Goal: Task Accomplishment & Management: Complete application form

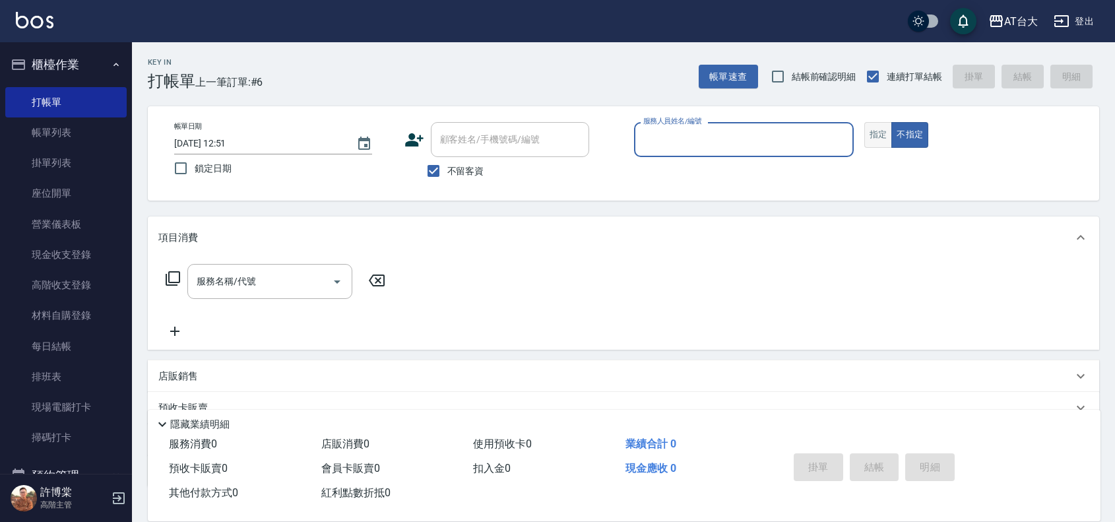
click at [871, 137] on button "指定" at bounding box center [878, 135] width 28 height 26
click at [760, 154] on div "服務人員姓名/編號" at bounding box center [744, 139] width 220 height 35
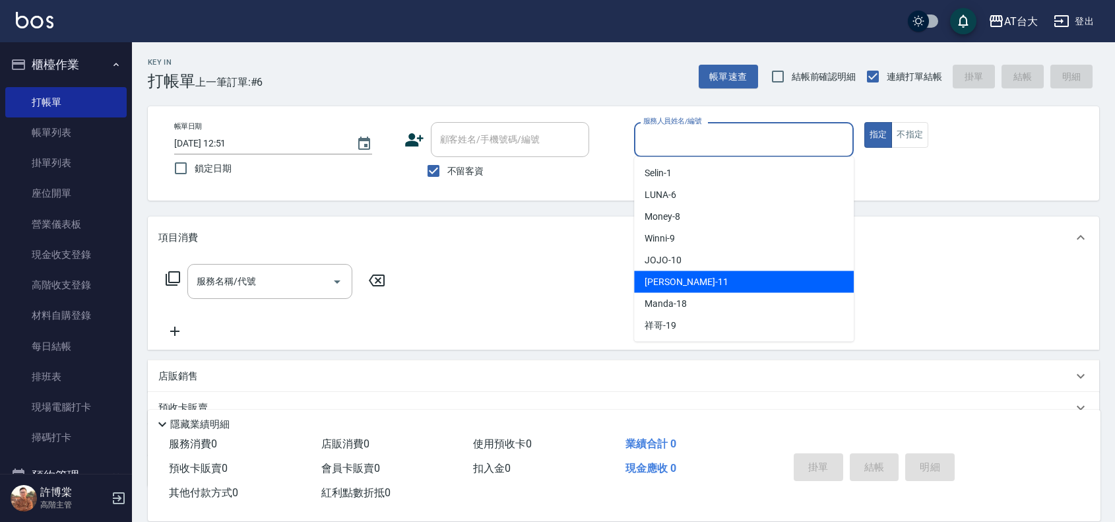
click at [673, 281] on span "[PERSON_NAME] -11" at bounding box center [685, 282] width 83 height 14
type input "[PERSON_NAME]-11"
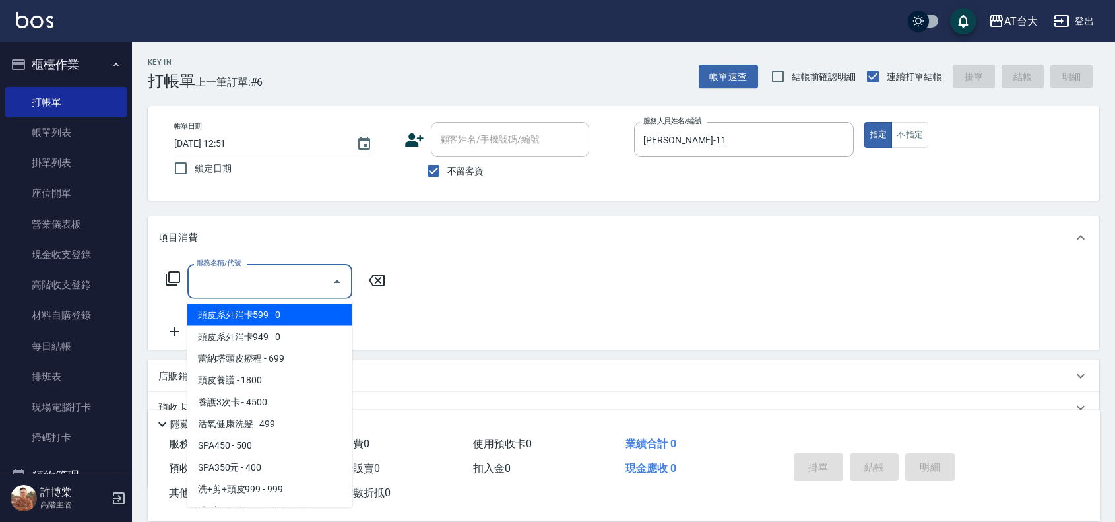
click at [259, 289] on input "服務名稱/代號" at bounding box center [259, 281] width 133 height 23
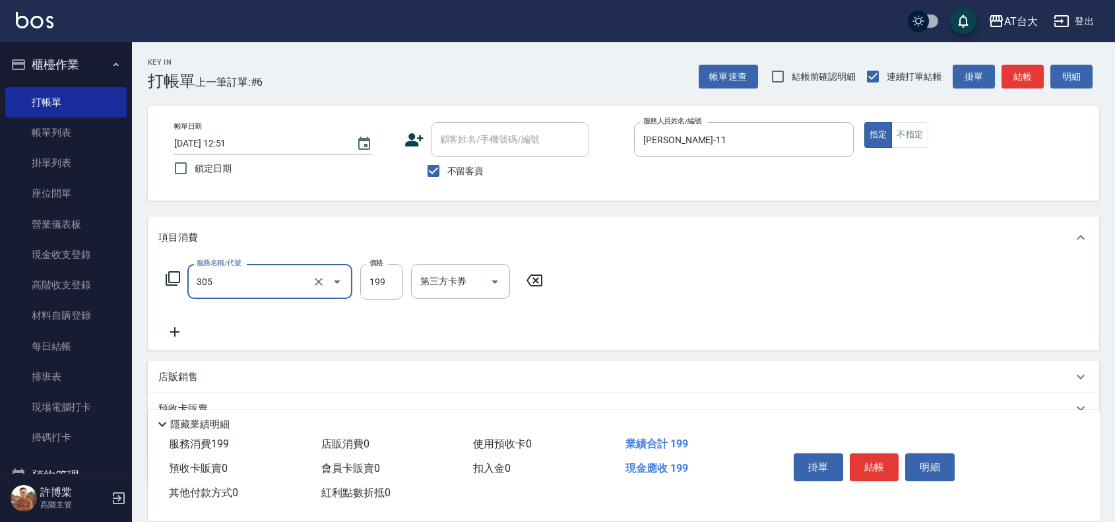
type input "剪髮(305)"
type input "250"
click at [865, 455] on button "結帳" at bounding box center [873, 467] width 49 height 28
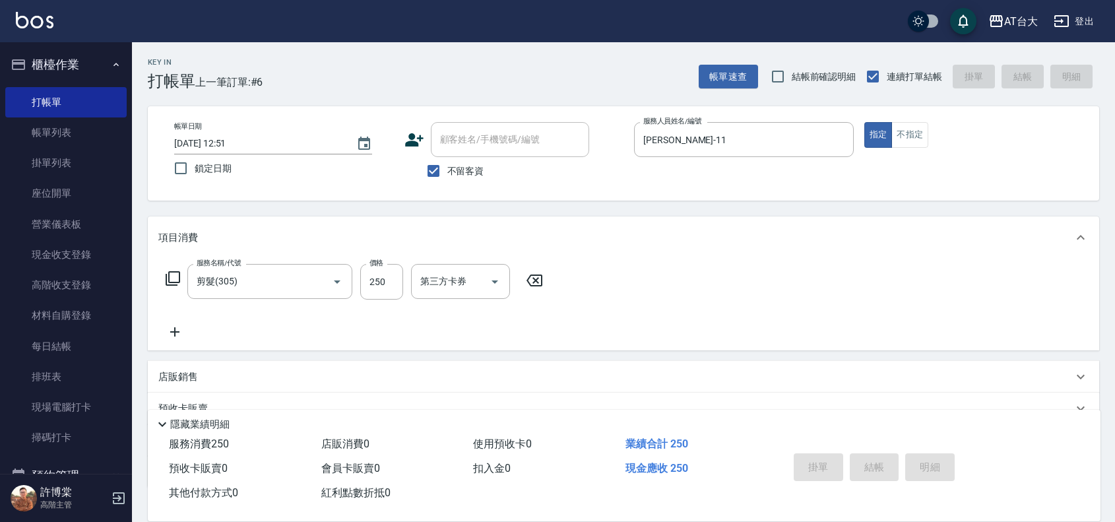
type input "[DATE] 13:52"
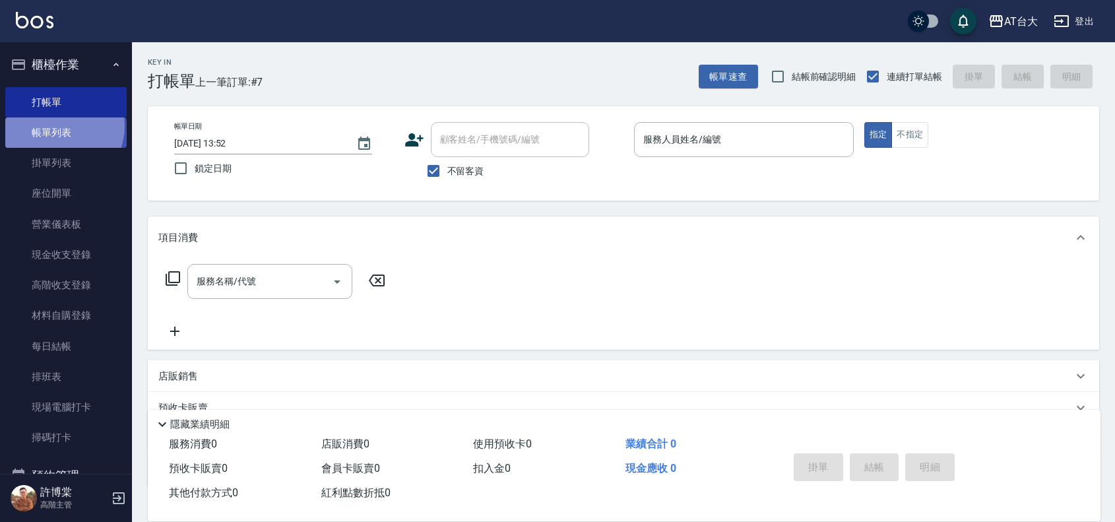
click at [53, 126] on link "帳單列表" at bounding box center [65, 132] width 121 height 30
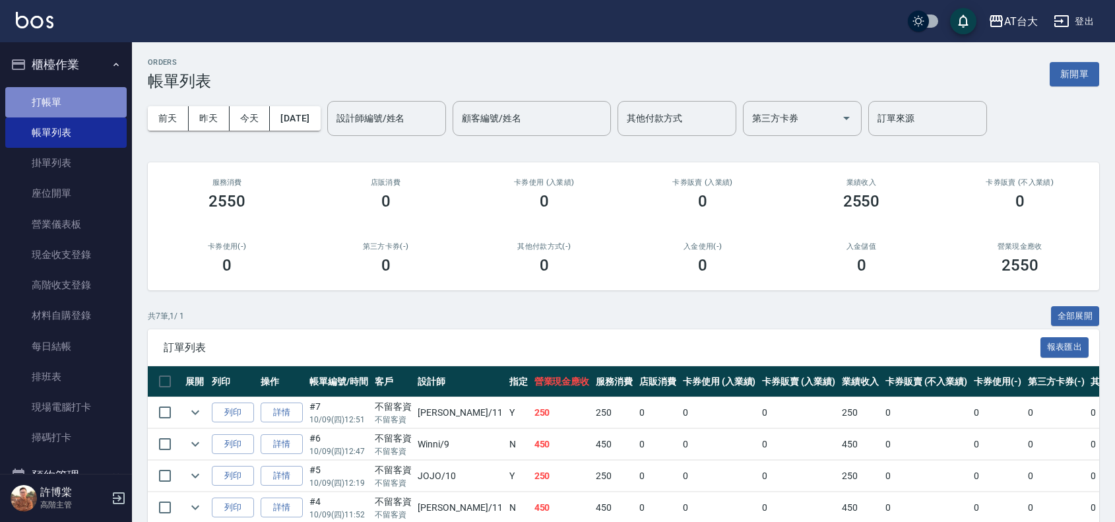
click at [86, 100] on link "打帳單" at bounding box center [65, 102] width 121 height 30
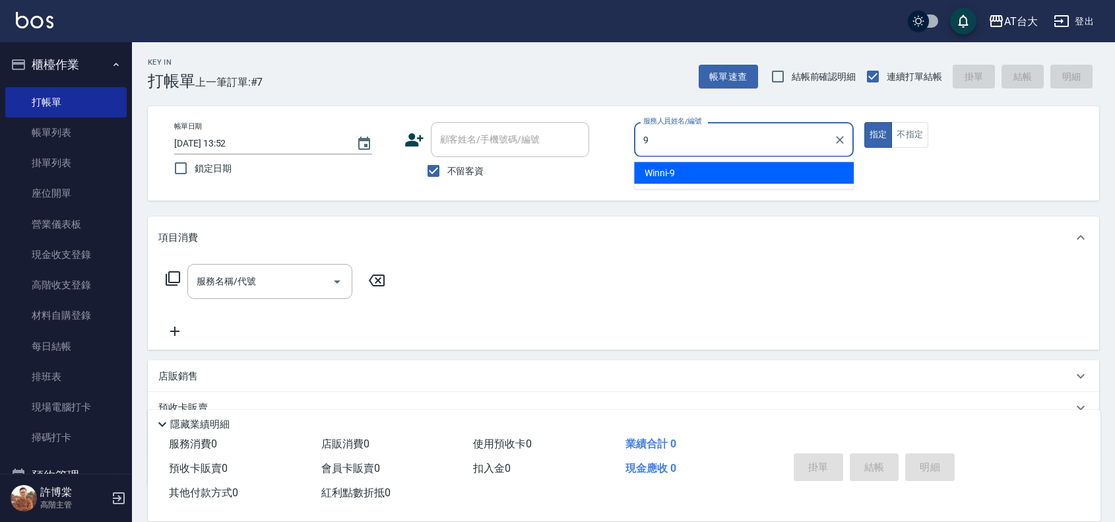
type input "Winni-9"
type button "true"
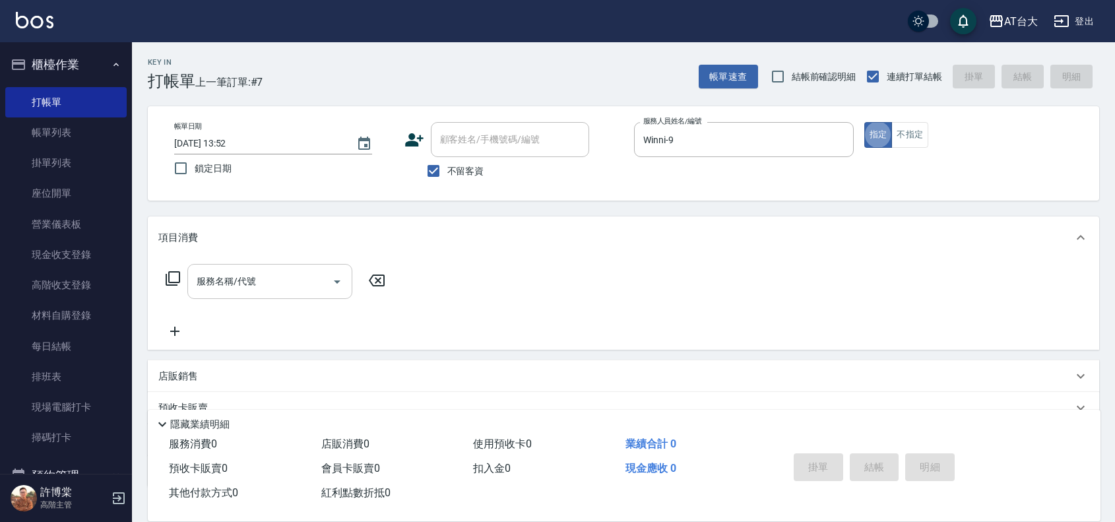
click at [308, 270] on input "服務名稱/代號" at bounding box center [259, 281] width 133 height 23
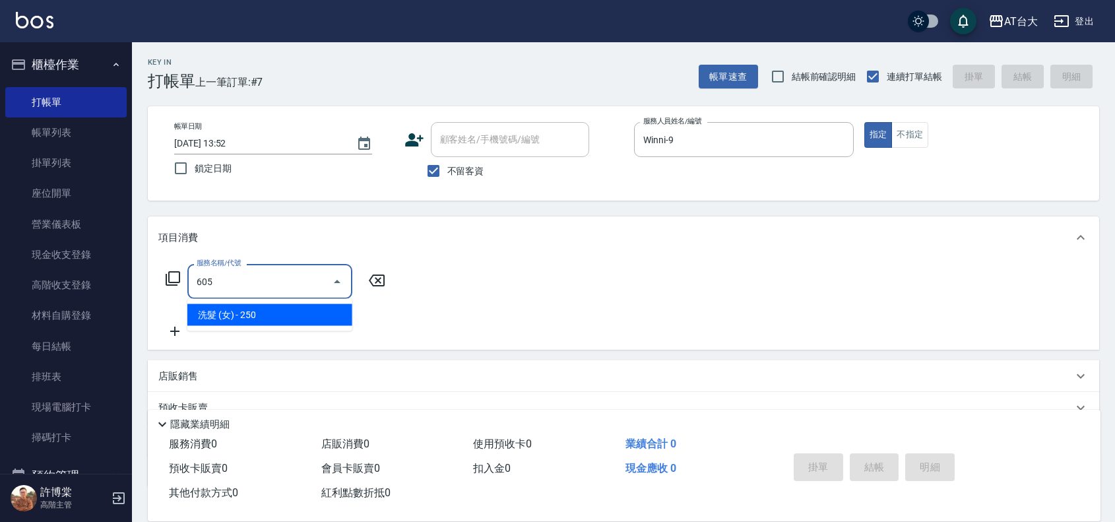
type input "洗髮 (女)(605)"
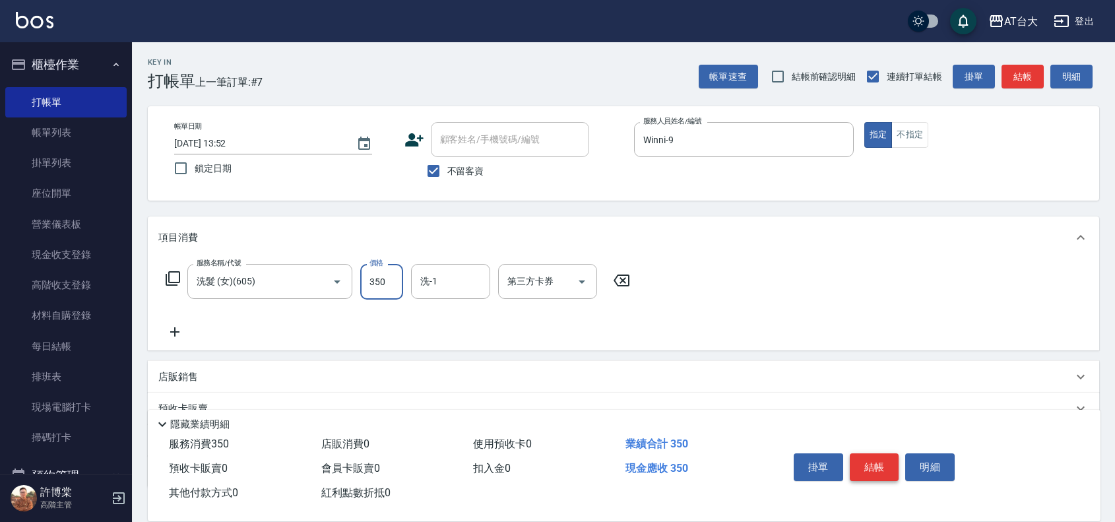
type input "350"
click at [861, 460] on button "結帳" at bounding box center [873, 467] width 49 height 28
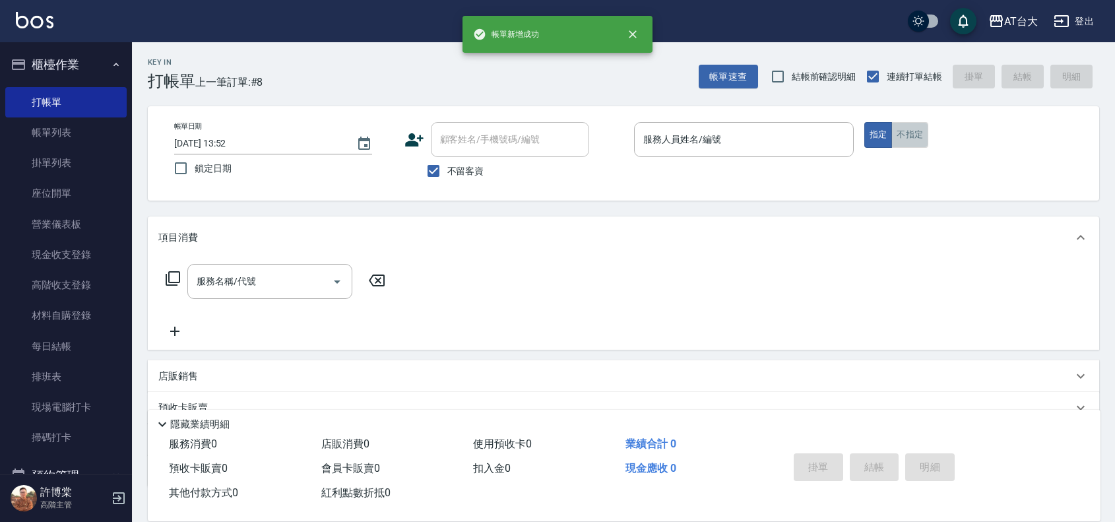
click at [925, 138] on button "不指定" at bounding box center [909, 135] width 37 height 26
